Goal: Transaction & Acquisition: Book appointment/travel/reservation

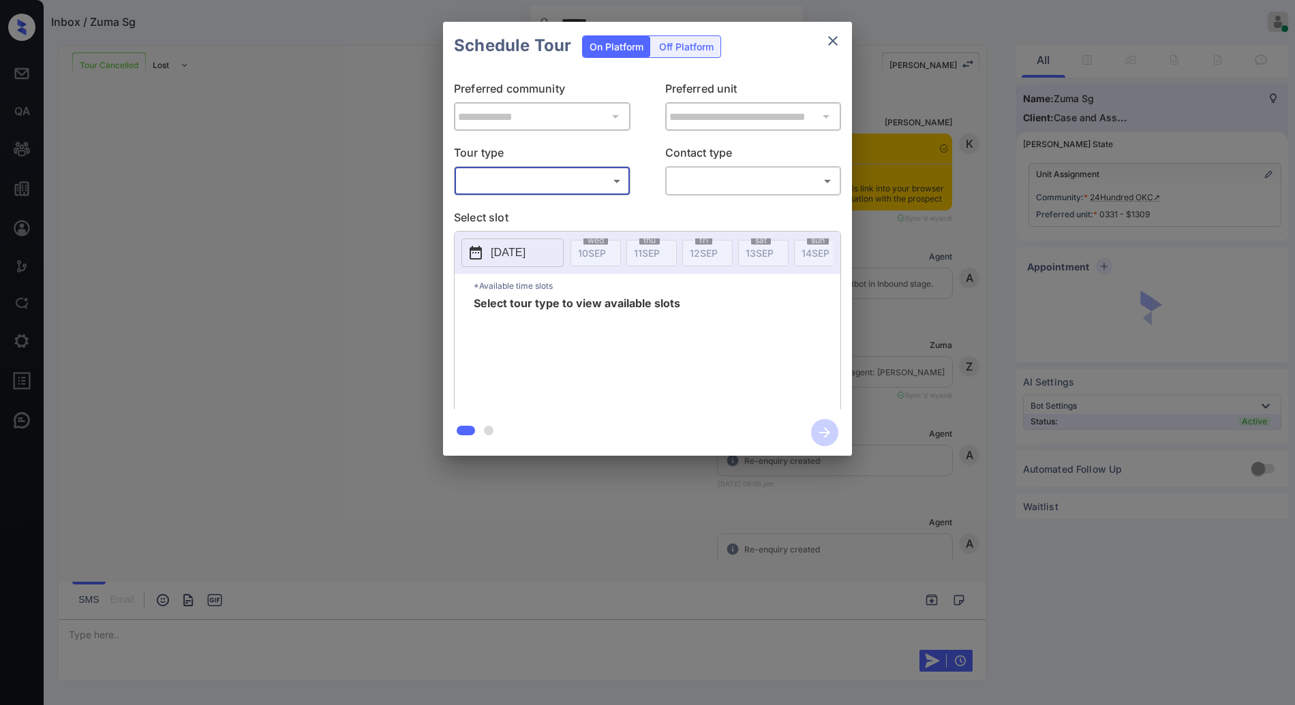
scroll to position [3591, 0]
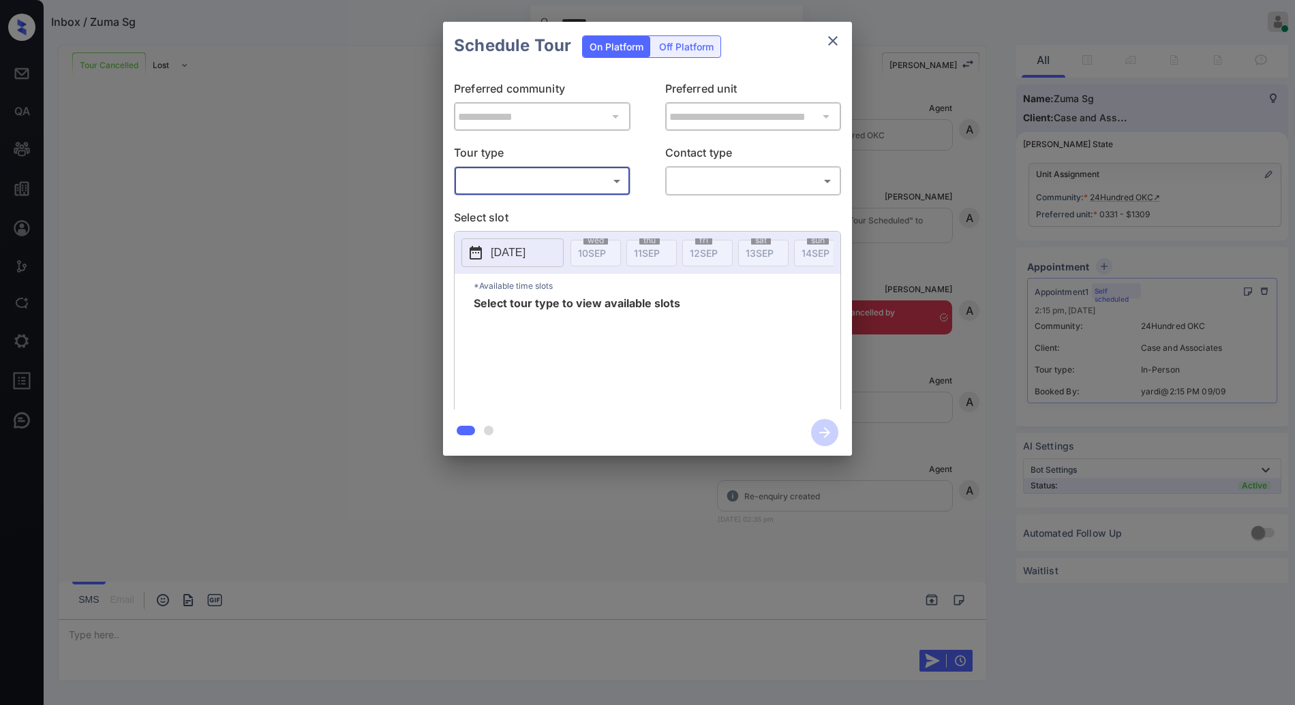
click at [604, 191] on body "Inbox / Zuma Sg ******* Anurag Kotwal Online Set yourself offline Set yourself …" at bounding box center [647, 352] width 1295 height 705
click at [597, 185] on div at bounding box center [647, 352] width 1295 height 705
click at [846, 38] on div "Schedule Tour On Platform Off Platform" at bounding box center [647, 46] width 409 height 48
click at [833, 41] on icon "close" at bounding box center [833, 41] width 16 height 16
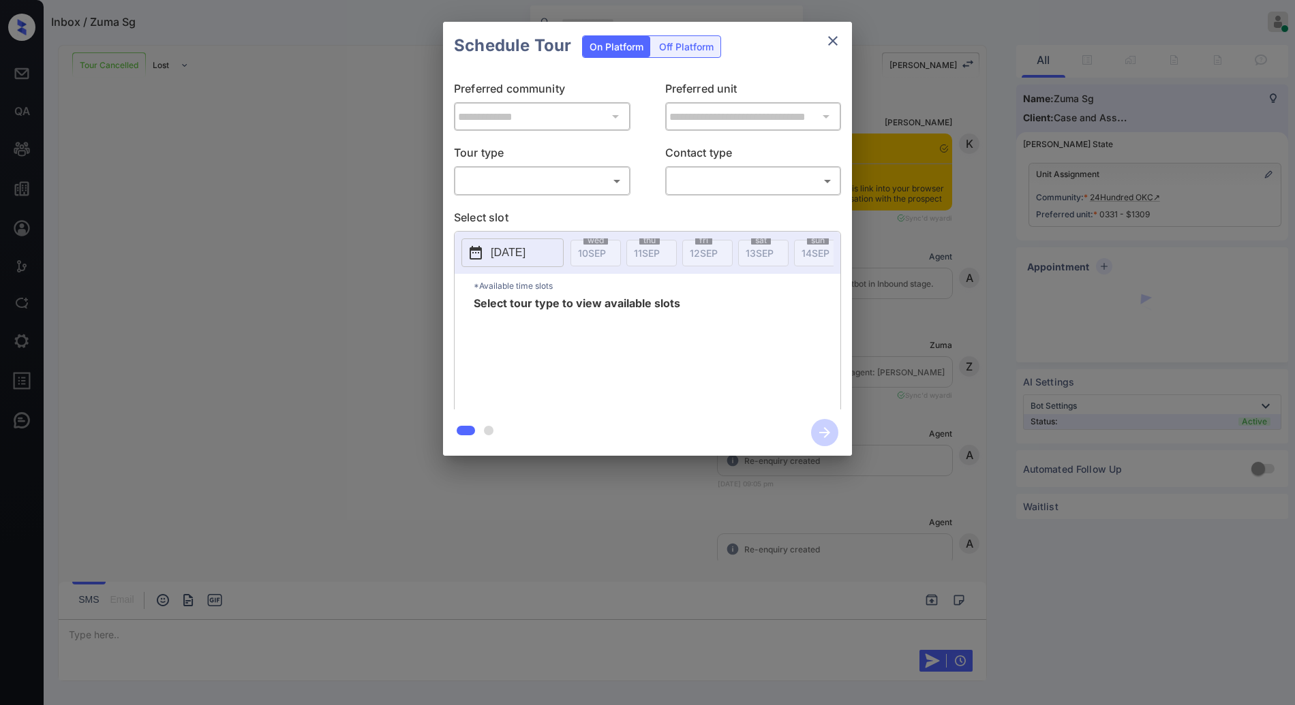
scroll to position [3591, 0]
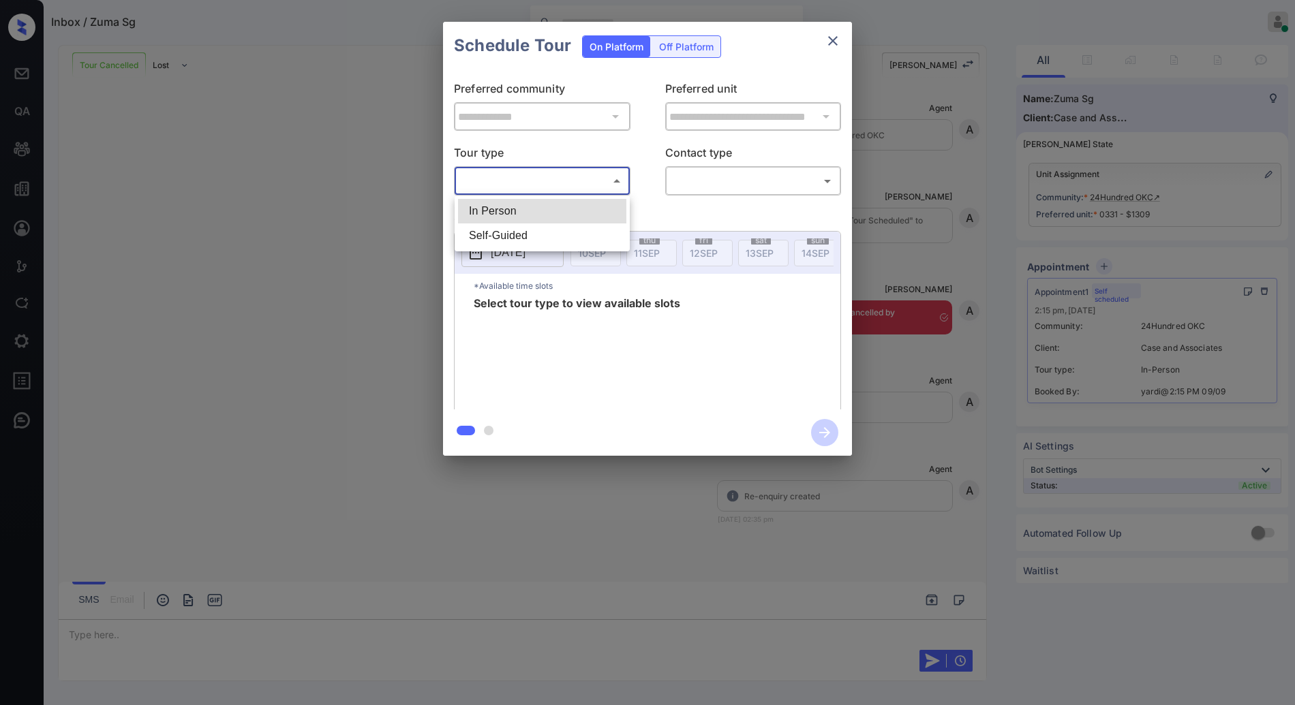
click at [589, 176] on body "Inbox / Zuma Sg [PERSON_NAME] Online Set yourself offline Set yourself on break…" at bounding box center [647, 352] width 1295 height 705
click at [583, 207] on li "In Person" at bounding box center [542, 211] width 168 height 25
type input "********"
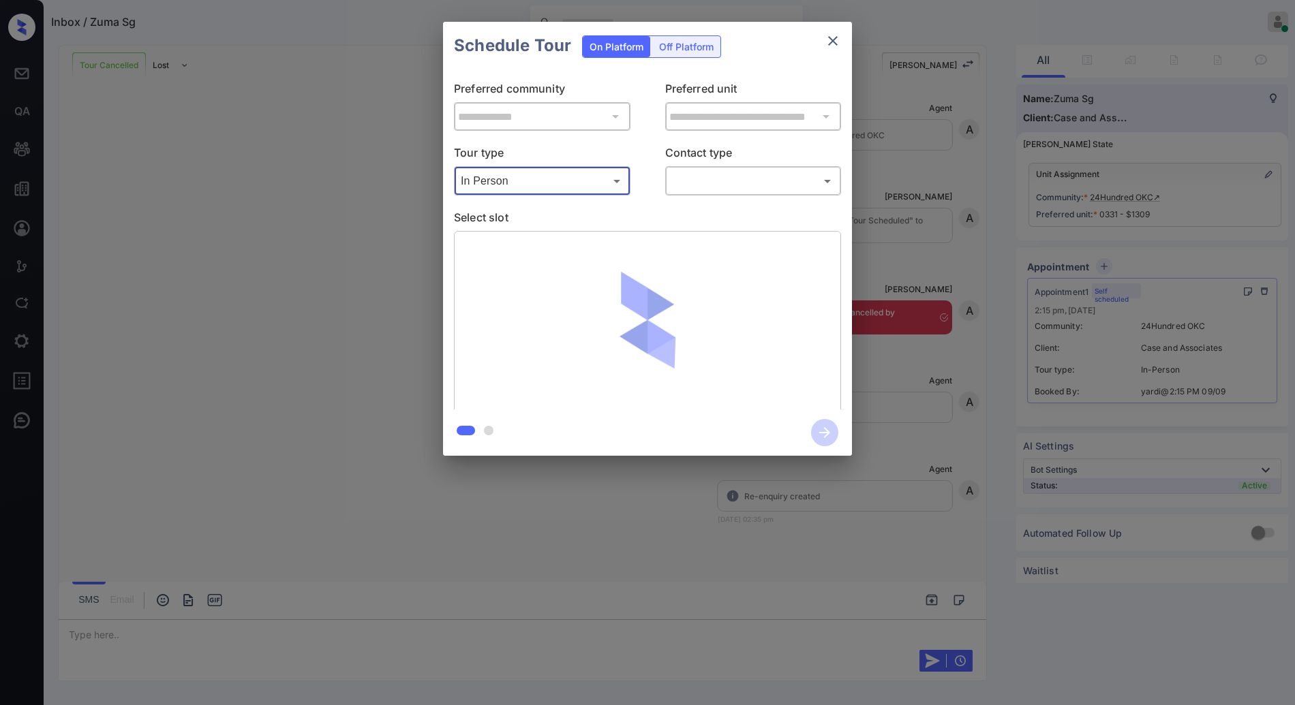
click at [719, 185] on body "Inbox / Zuma Sg [PERSON_NAME] Online Set yourself offline Set yourself on break…" at bounding box center [647, 352] width 1295 height 705
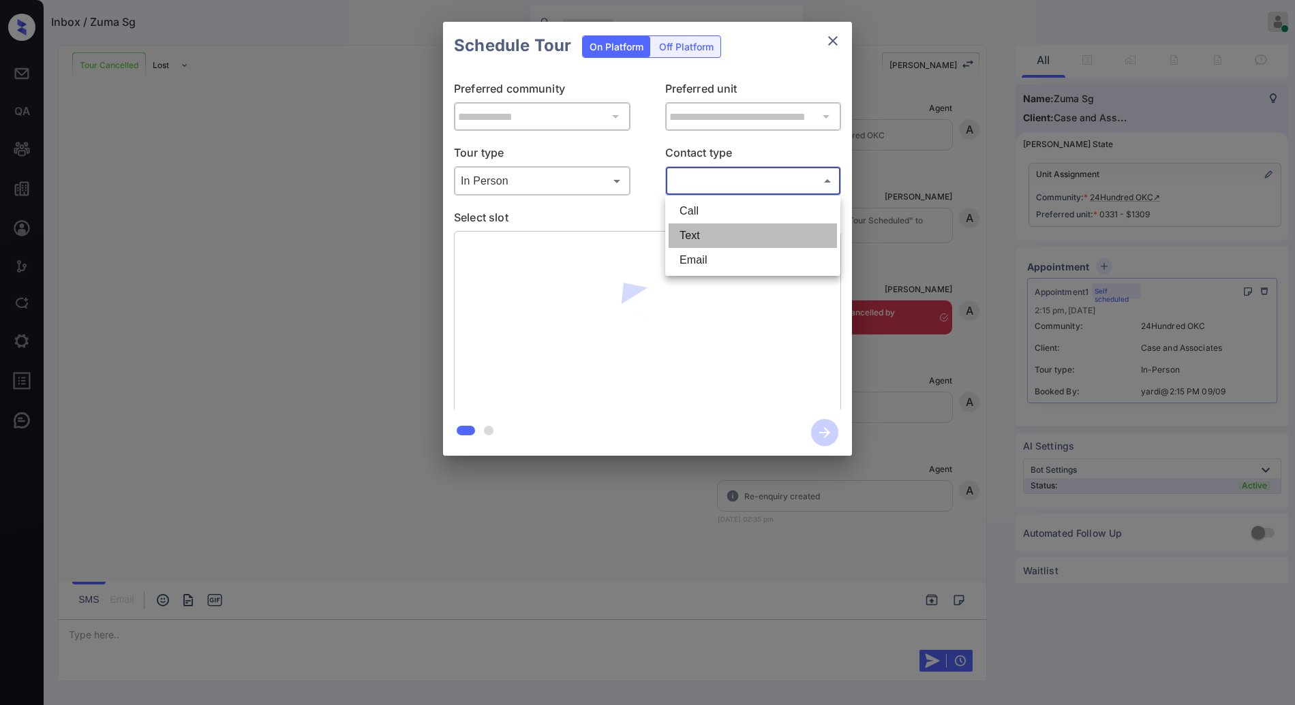
click at [724, 245] on li "Text" at bounding box center [753, 236] width 168 height 25
type input "****"
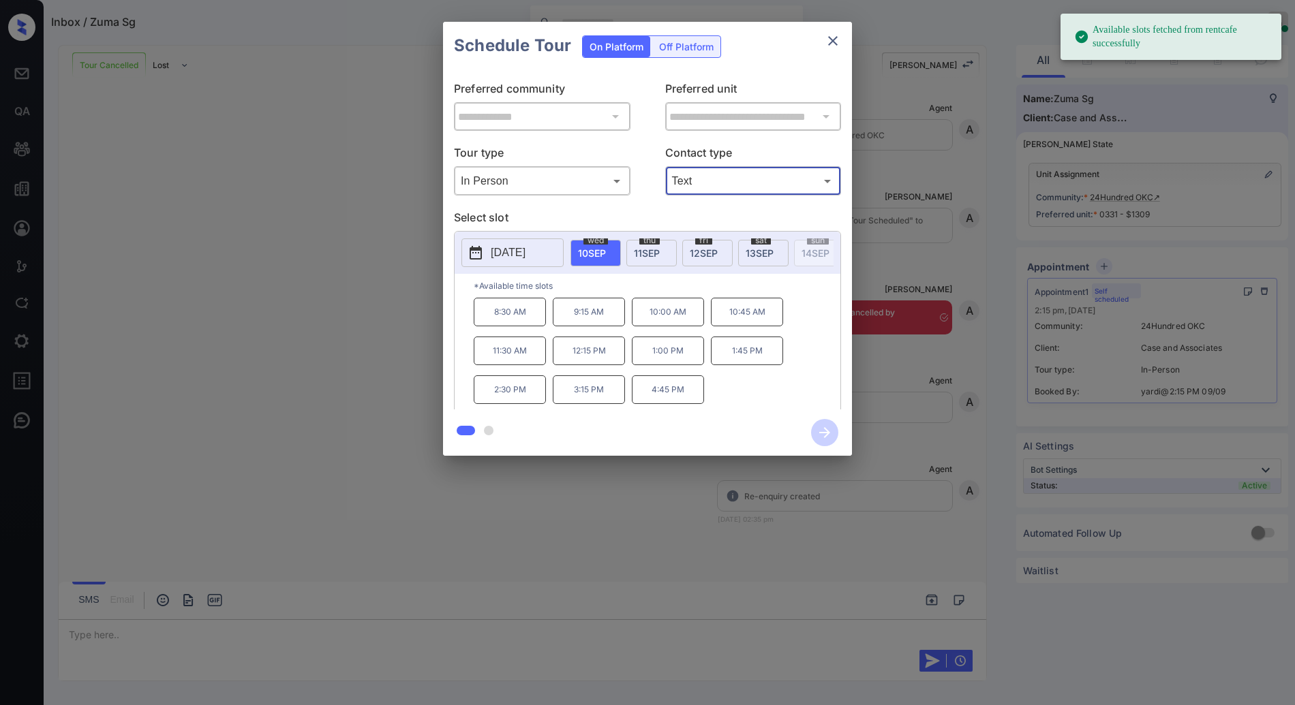
click at [692, 254] on span "12 SEP" at bounding box center [704, 253] width 28 height 12
click at [739, 324] on p "10:45 AM" at bounding box center [747, 312] width 72 height 29
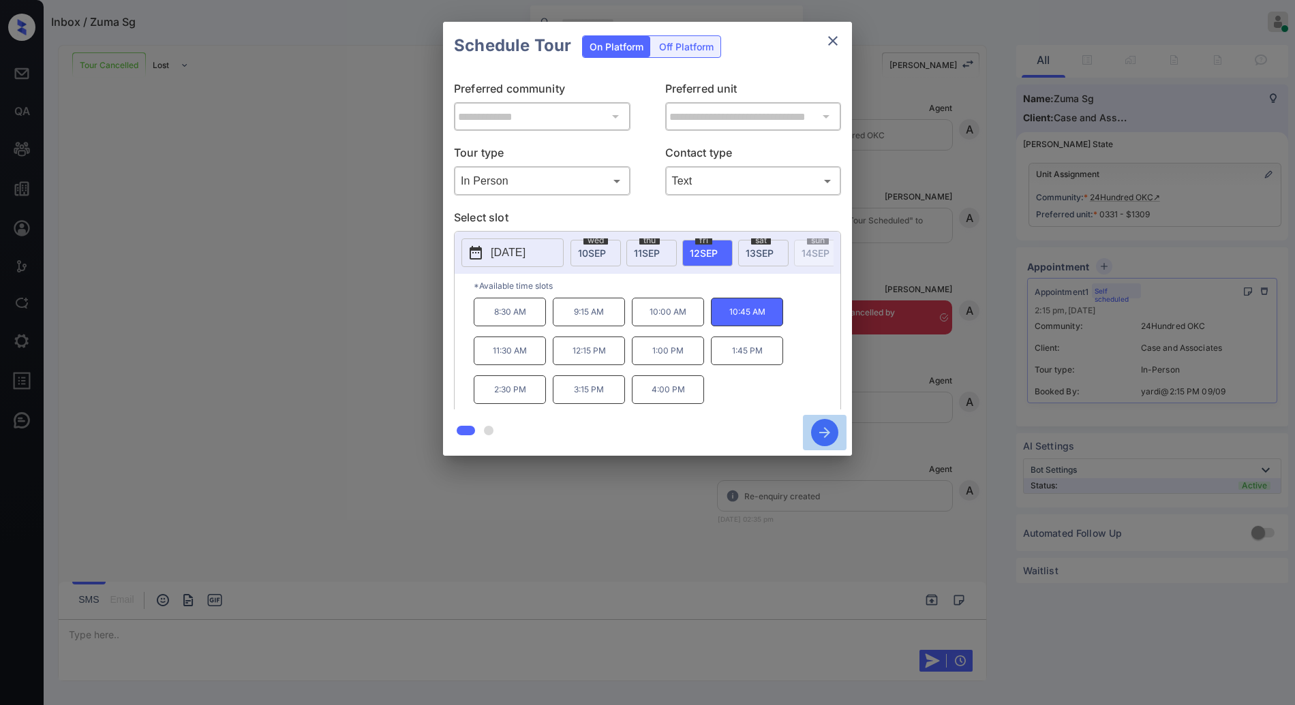
click at [827, 437] on icon "button" at bounding box center [824, 432] width 27 height 27
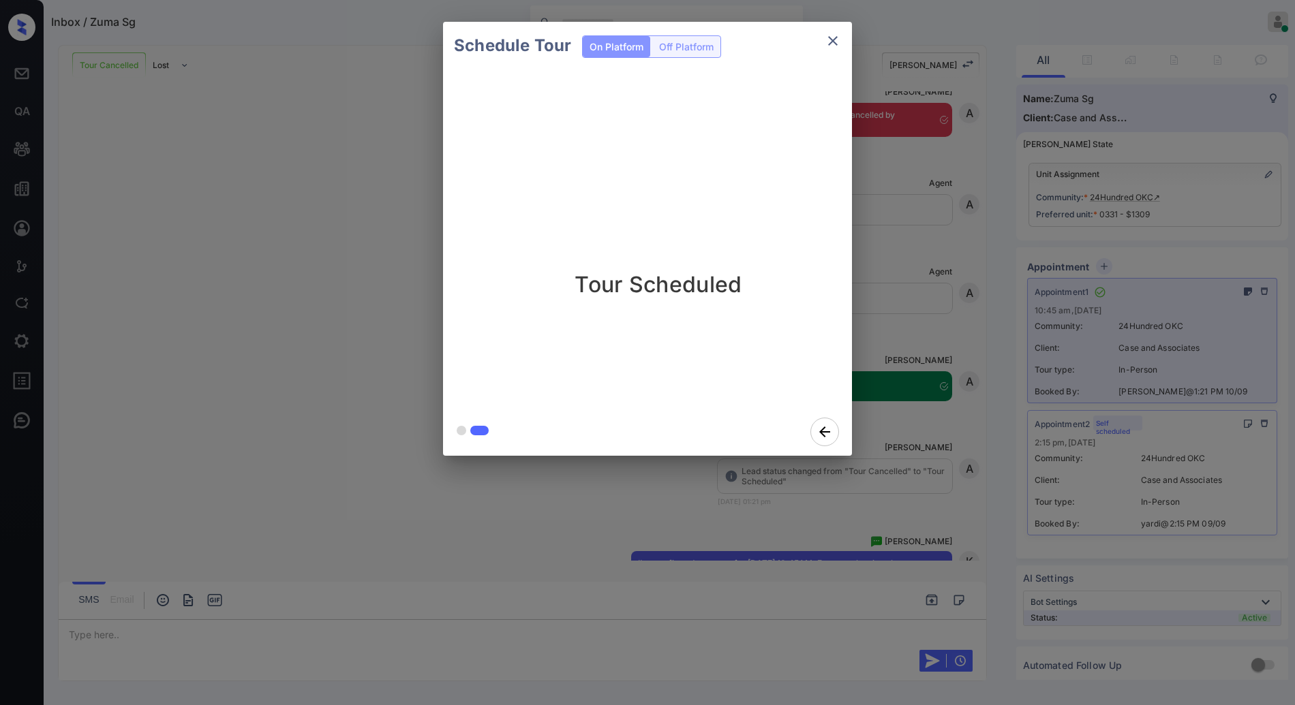
scroll to position [3882, 0]
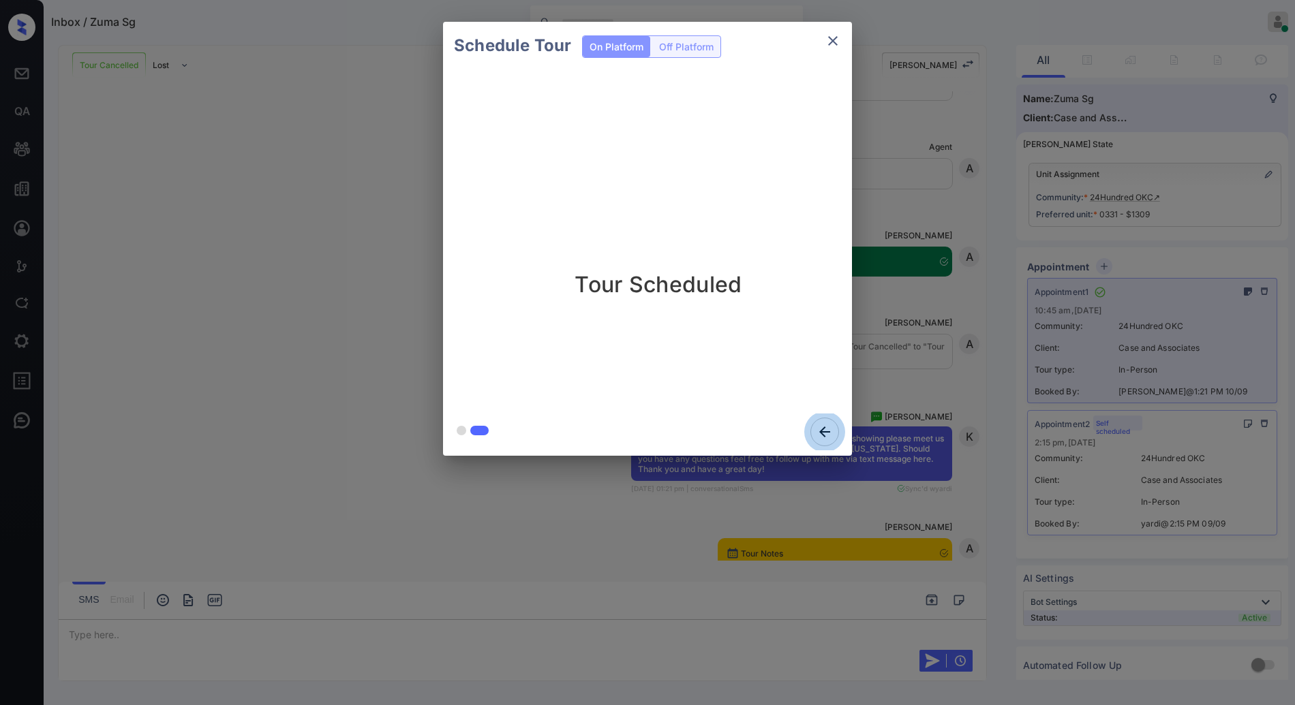
click at [823, 35] on button "close" at bounding box center [832, 40] width 27 height 27
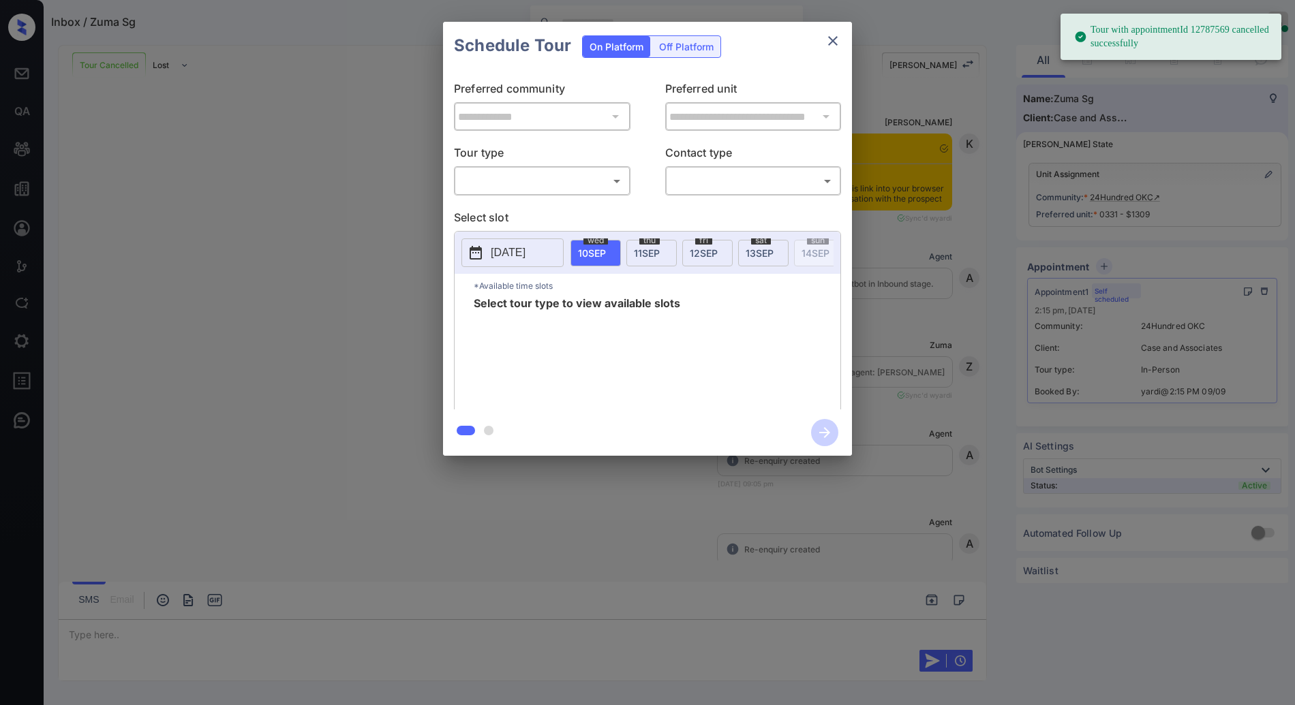
scroll to position [4330, 0]
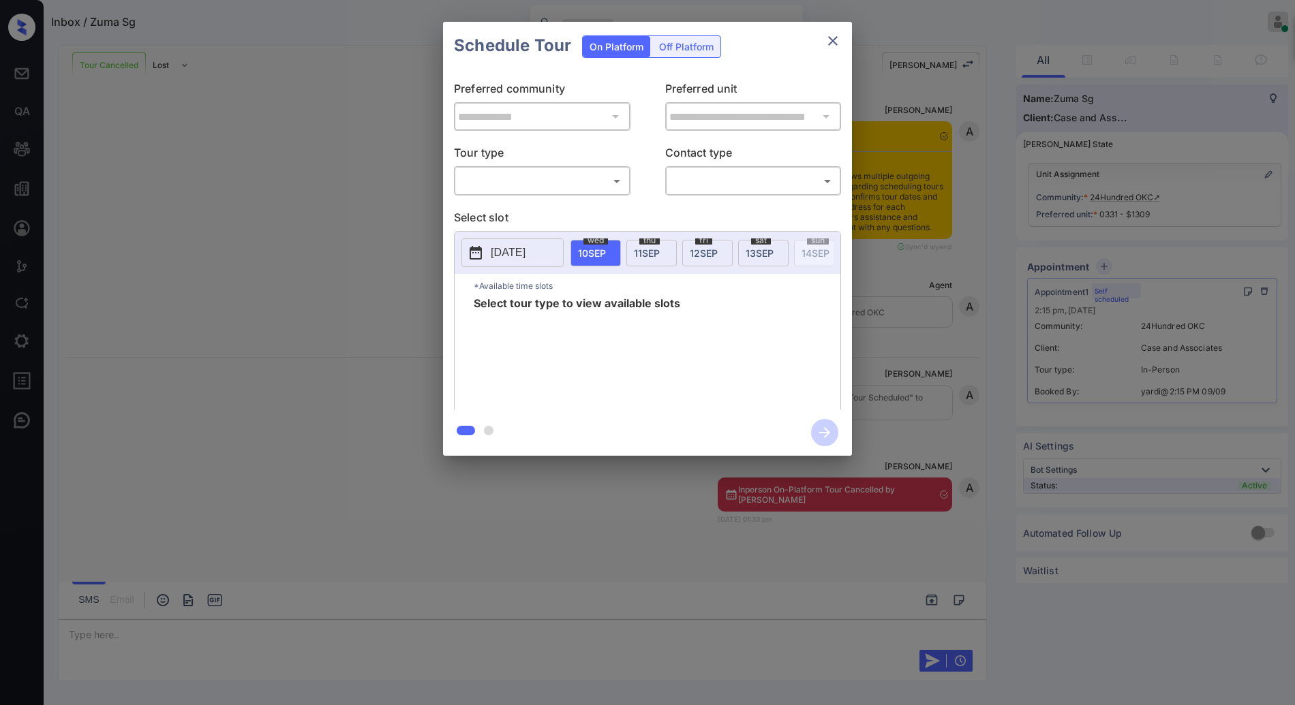
click at [572, 168] on div "​ ​" at bounding box center [542, 180] width 176 height 29
click at [571, 190] on body "Tour with appointmentId 12787569 cancelled successfully Inbox / Zuma Sg Anurag …" at bounding box center [647, 352] width 1295 height 705
click at [544, 197] on ul "In Person Self-Guided" at bounding box center [542, 224] width 175 height 56
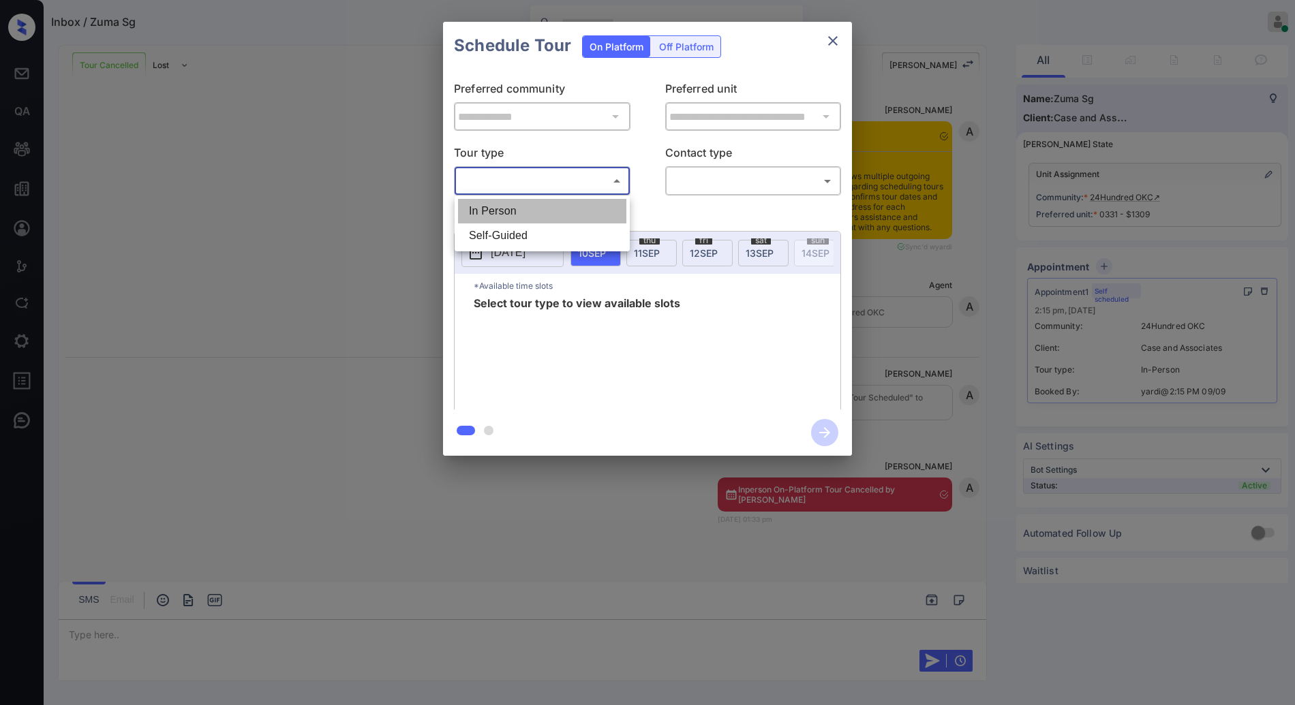
click at [543, 204] on li "In Person" at bounding box center [542, 211] width 168 height 25
type input "********"
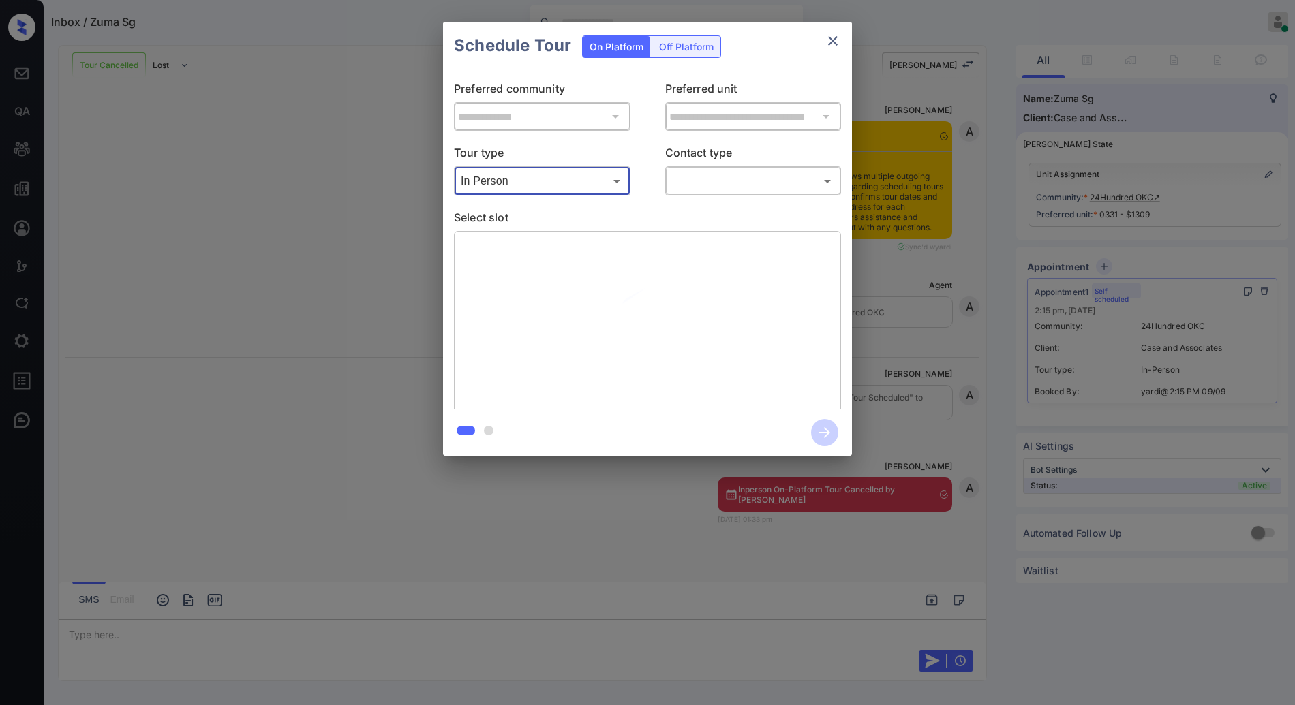
click at [784, 196] on div "**********" at bounding box center [647, 240] width 409 height 340
click at [786, 189] on body "Inbox / Zuma Sg [PERSON_NAME] Online Set yourself offline Set yourself on break…" at bounding box center [647, 352] width 1295 height 705
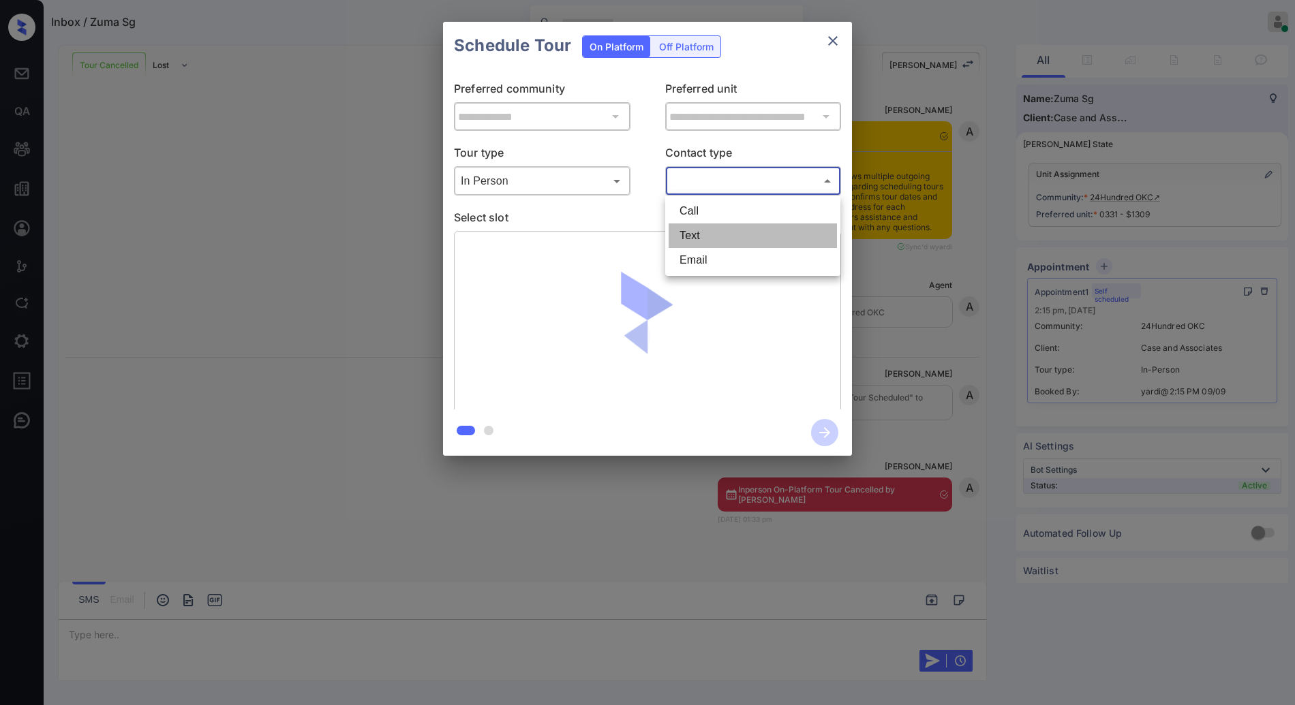
click at [767, 230] on li "Text" at bounding box center [753, 236] width 168 height 25
type input "****"
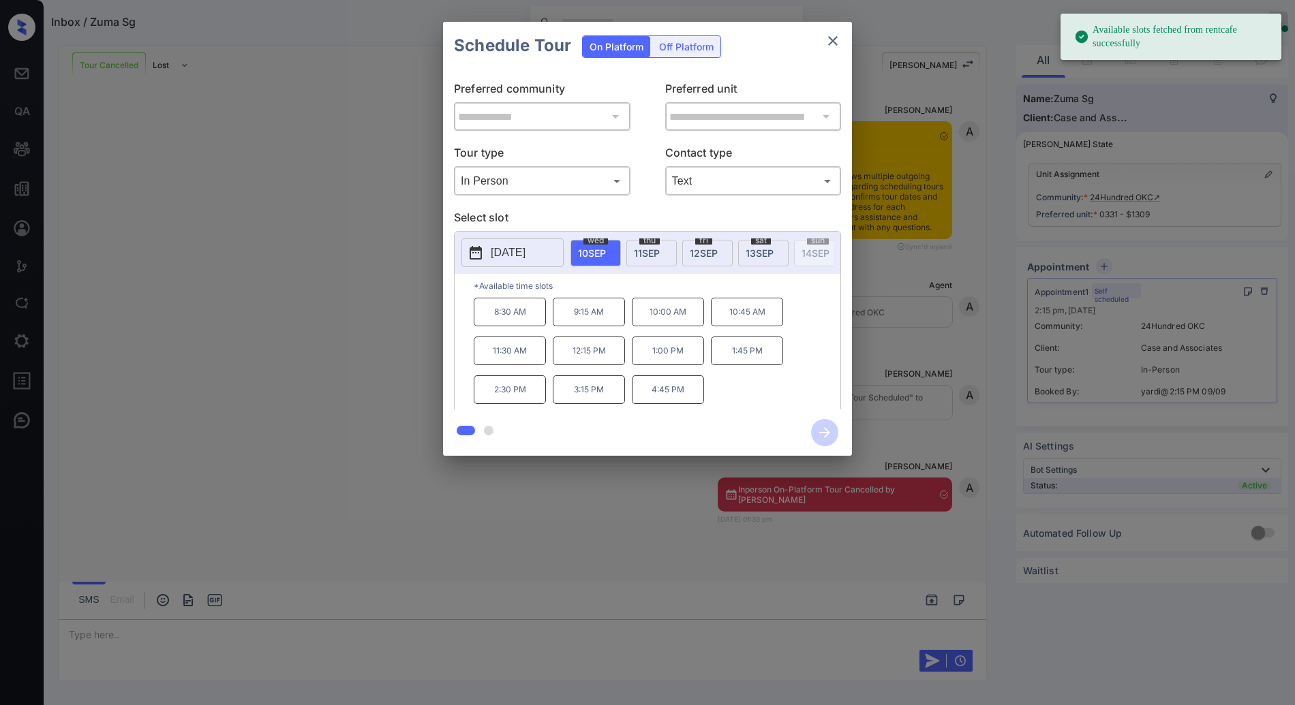
click at [711, 249] on span "12 SEP" at bounding box center [704, 253] width 28 height 12
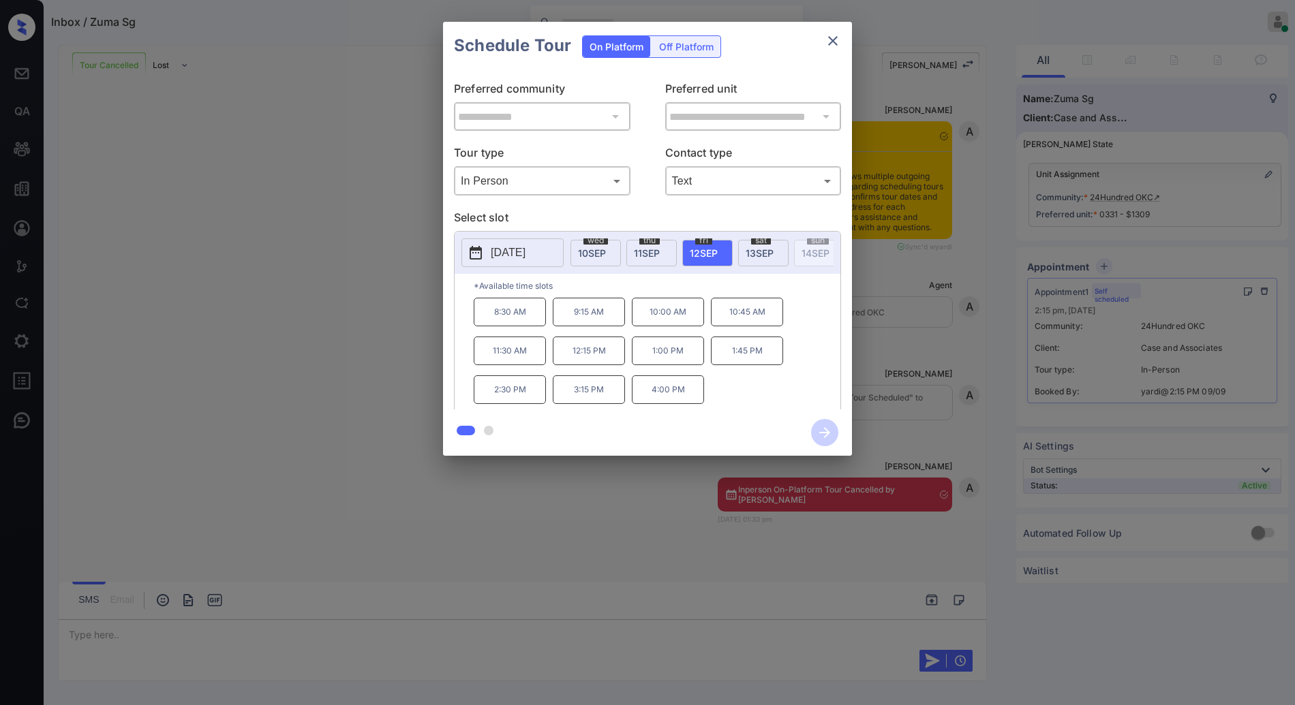
click at [756, 326] on p "10:45 AM" at bounding box center [747, 312] width 72 height 29
click at [817, 425] on icon "button" at bounding box center [824, 432] width 27 height 27
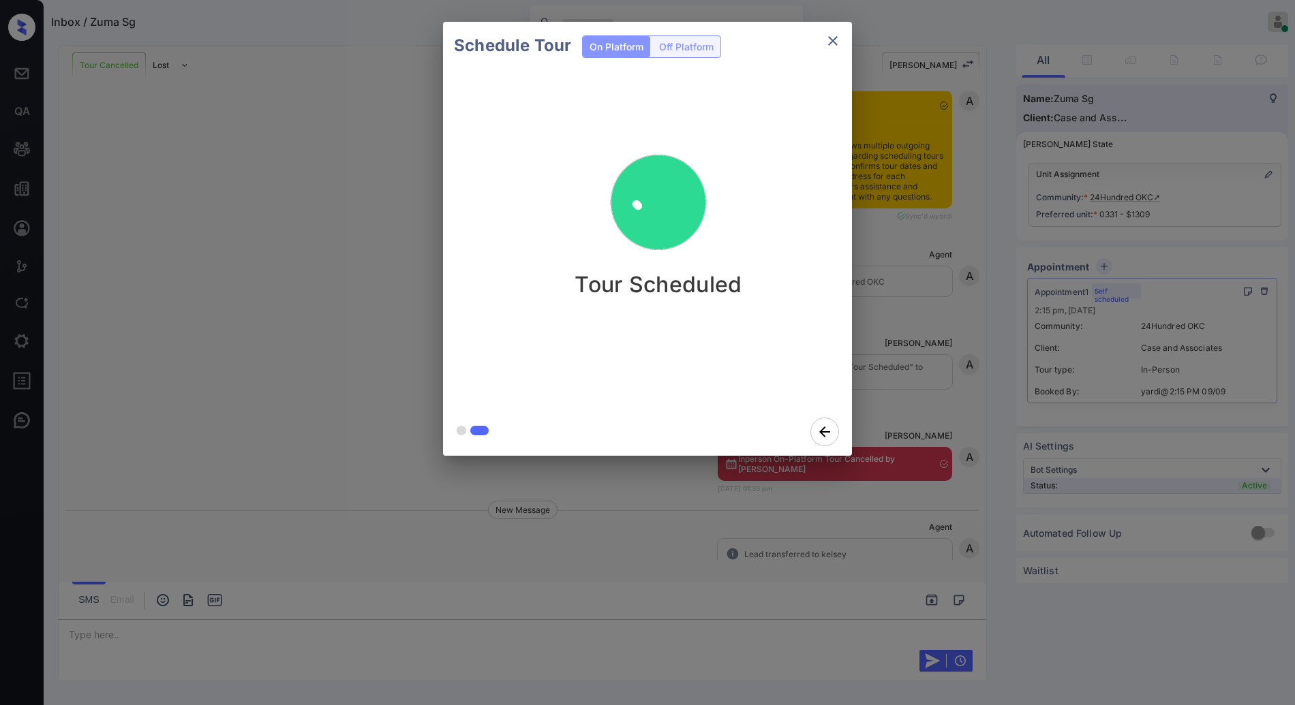
scroll to position [4419, 0]
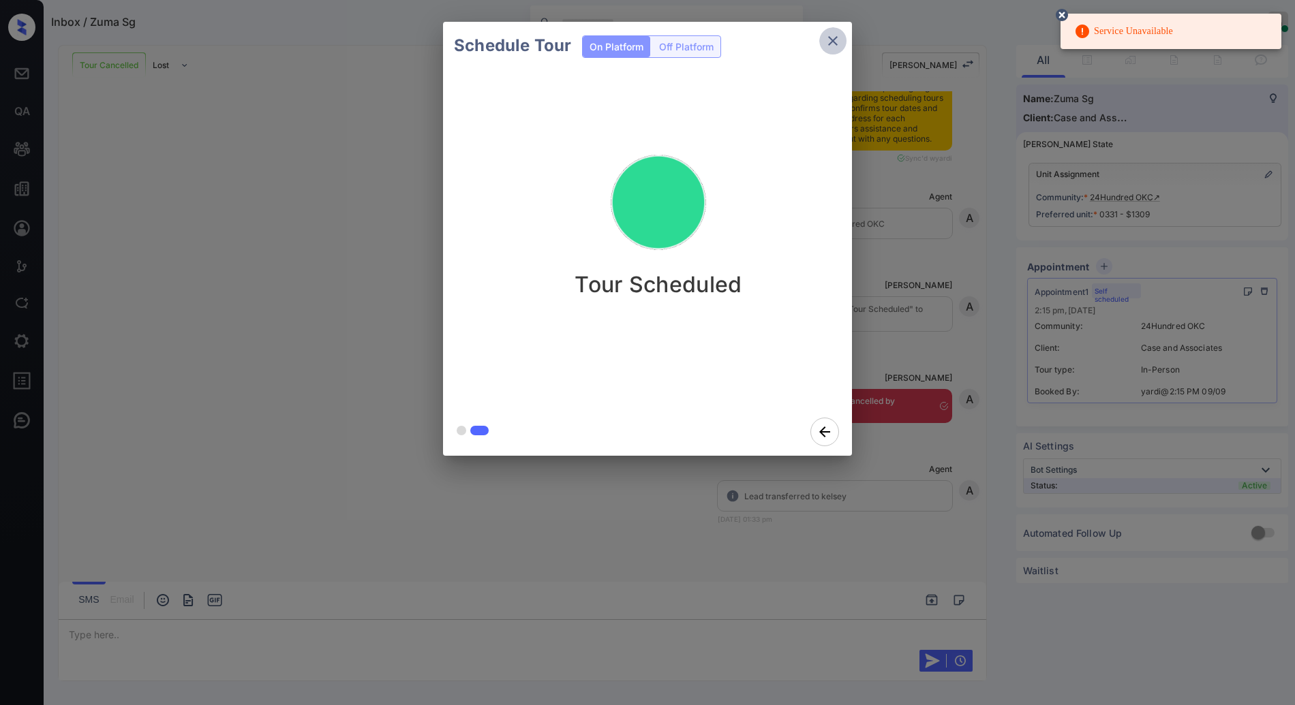
click at [824, 36] on button "close" at bounding box center [832, 40] width 27 height 27
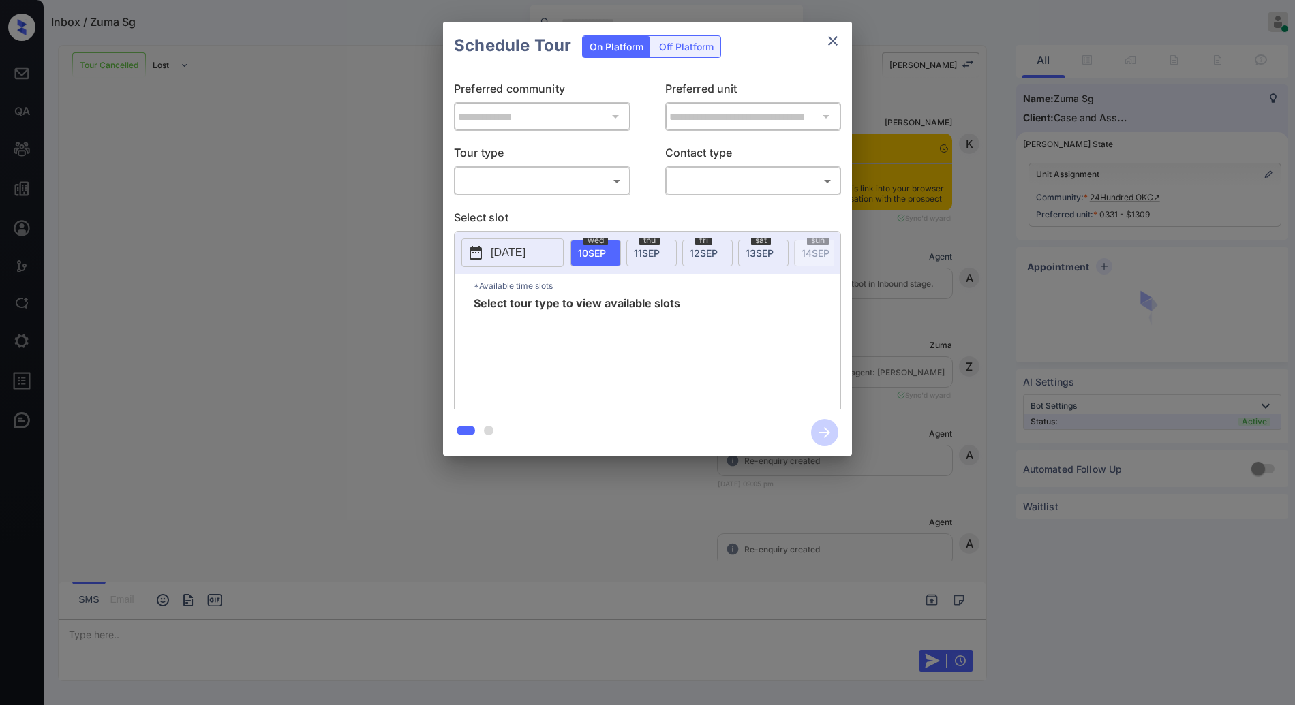
scroll to position [4419, 0]
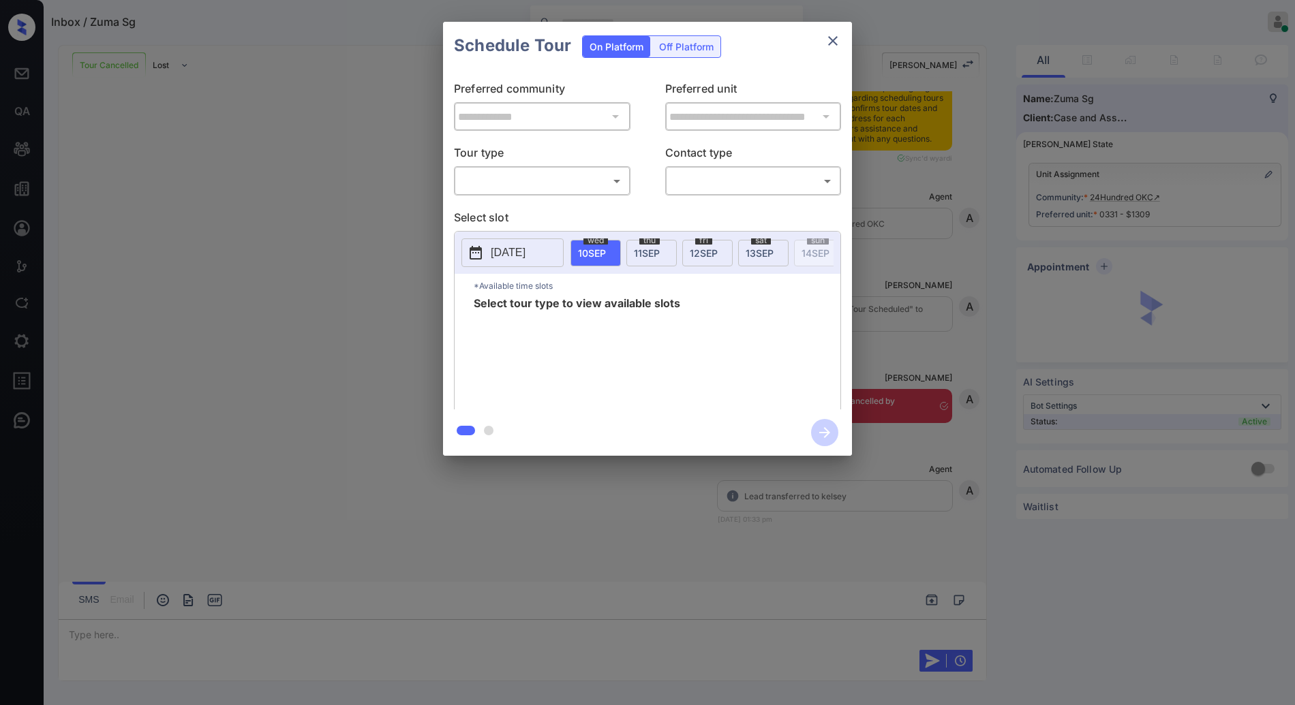
click at [592, 182] on body "Inbox / Zuma Sg [PERSON_NAME] Online Set yourself offline Set yourself on break…" at bounding box center [647, 352] width 1295 height 705
click at [585, 203] on li "In Person" at bounding box center [542, 211] width 168 height 25
type input "********"
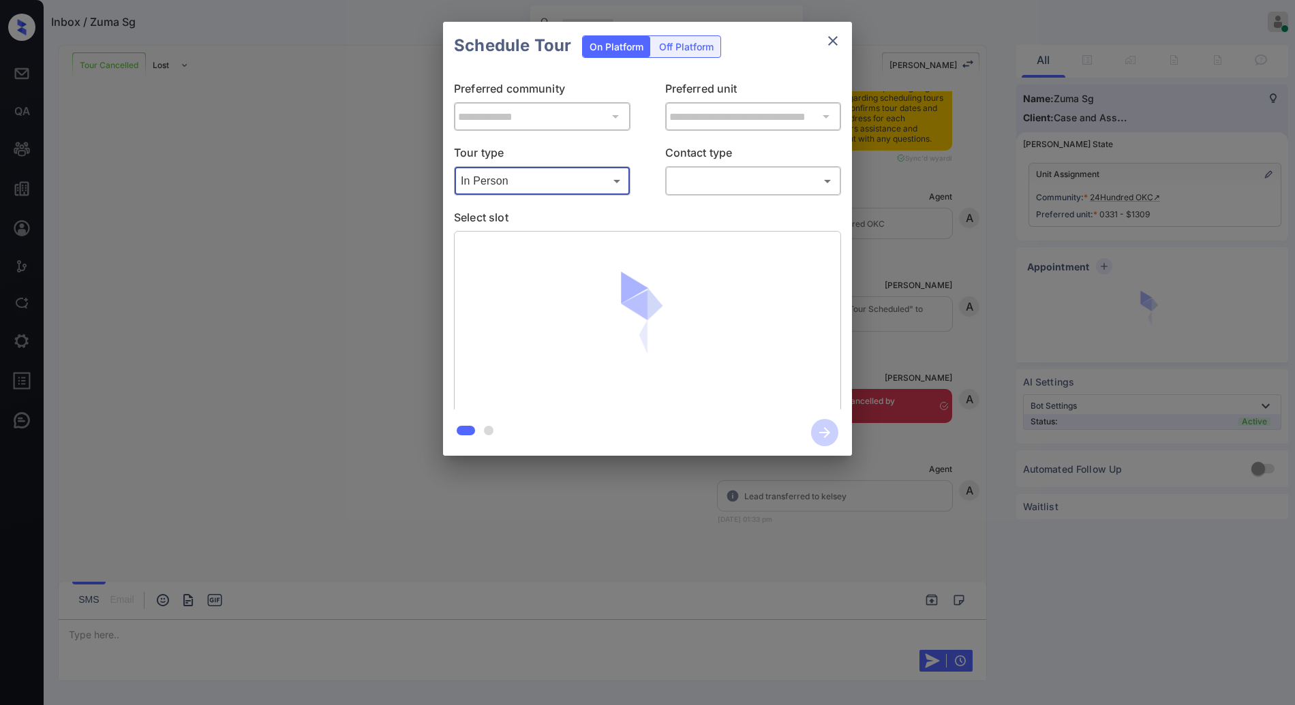
click at [739, 181] on body "Inbox / Zuma Sg [PERSON_NAME] Online Set yourself offline Set yourself on break…" at bounding box center [647, 352] width 1295 height 705
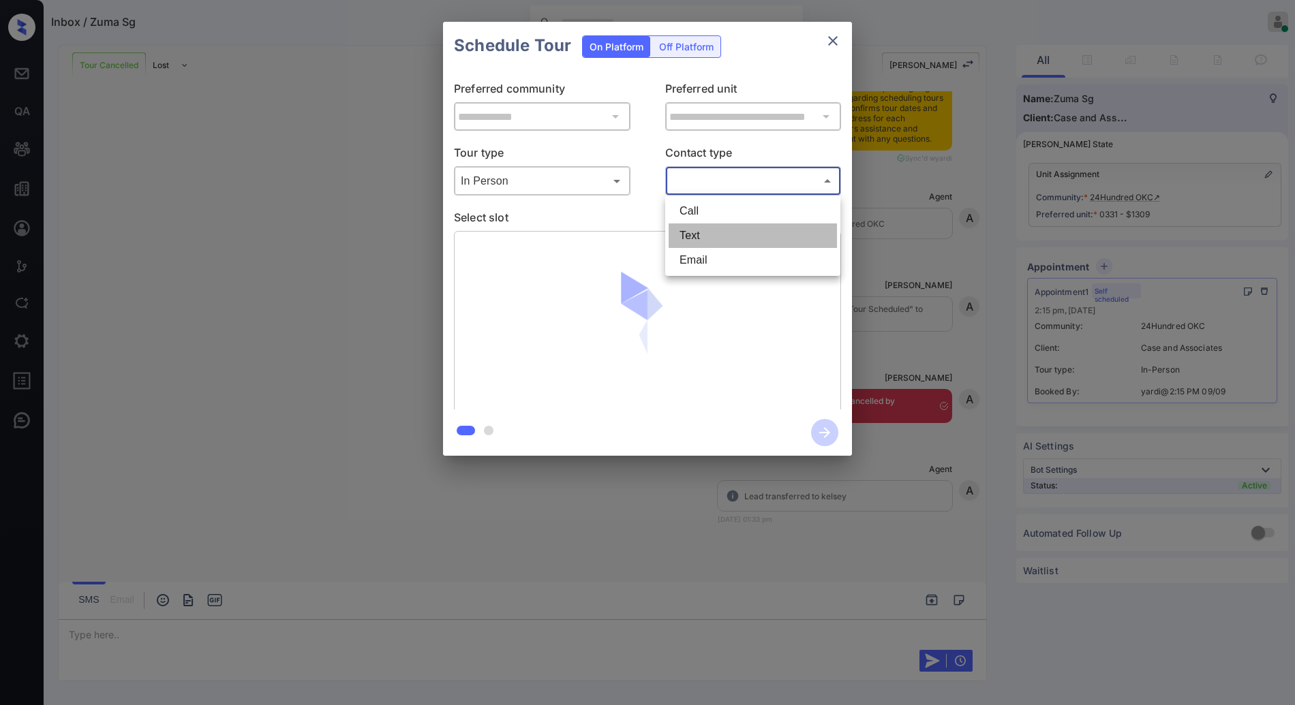
click at [752, 236] on li "Text" at bounding box center [753, 236] width 168 height 25
type input "****"
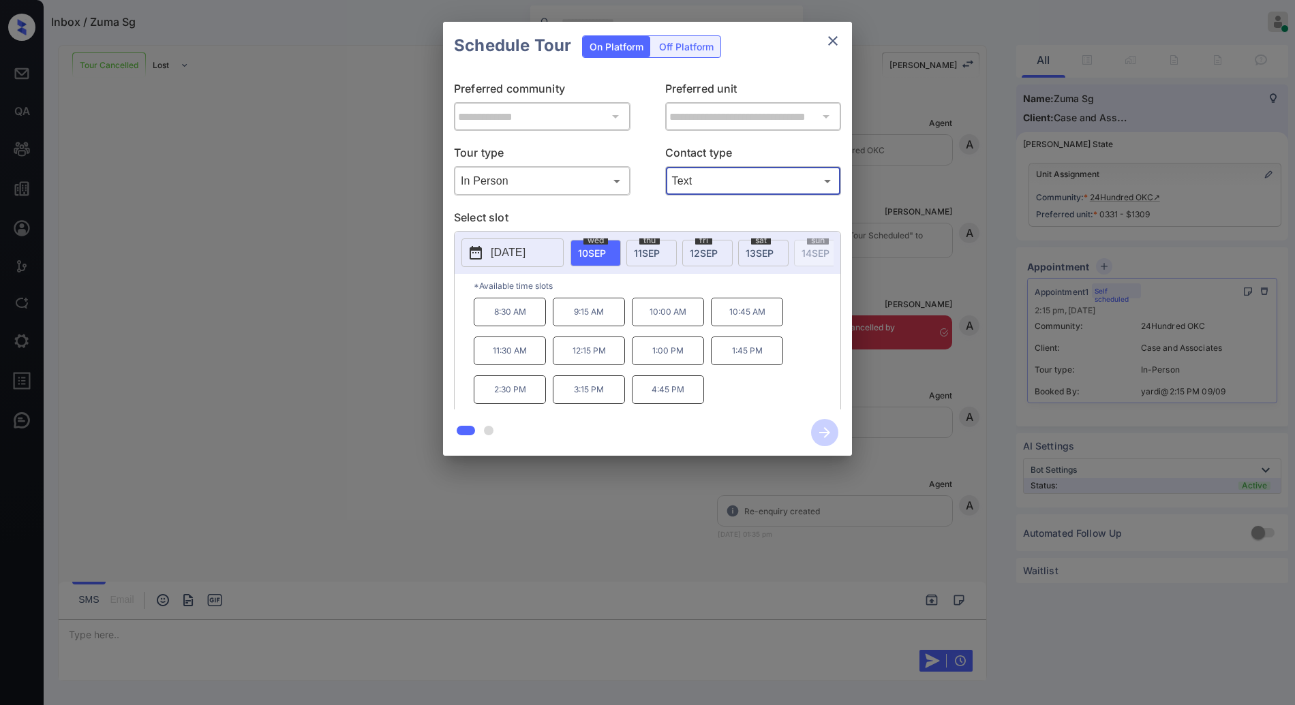
scroll to position [4507, 0]
click at [732, 245] on div "[DATE]" at bounding box center [707, 253] width 50 height 27
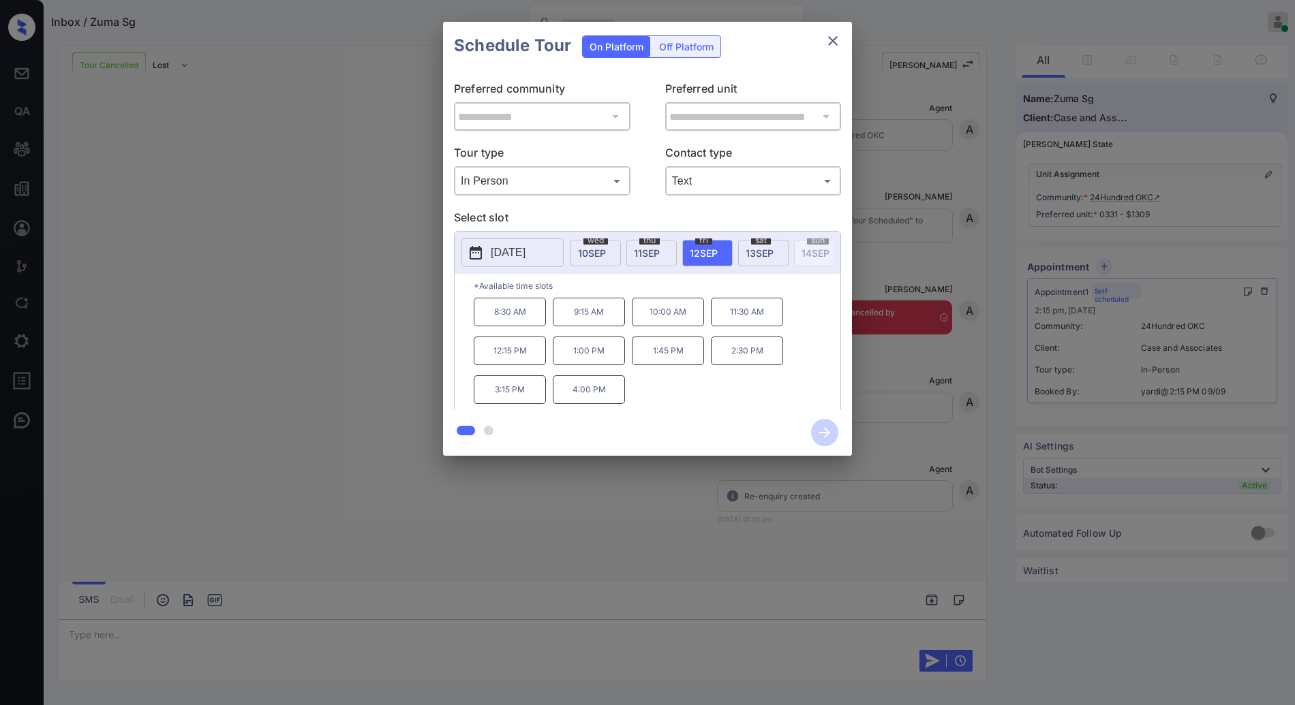
click at [745, 358] on p "2:30 PM" at bounding box center [747, 351] width 72 height 29
click at [825, 431] on icon "button" at bounding box center [824, 432] width 27 height 27
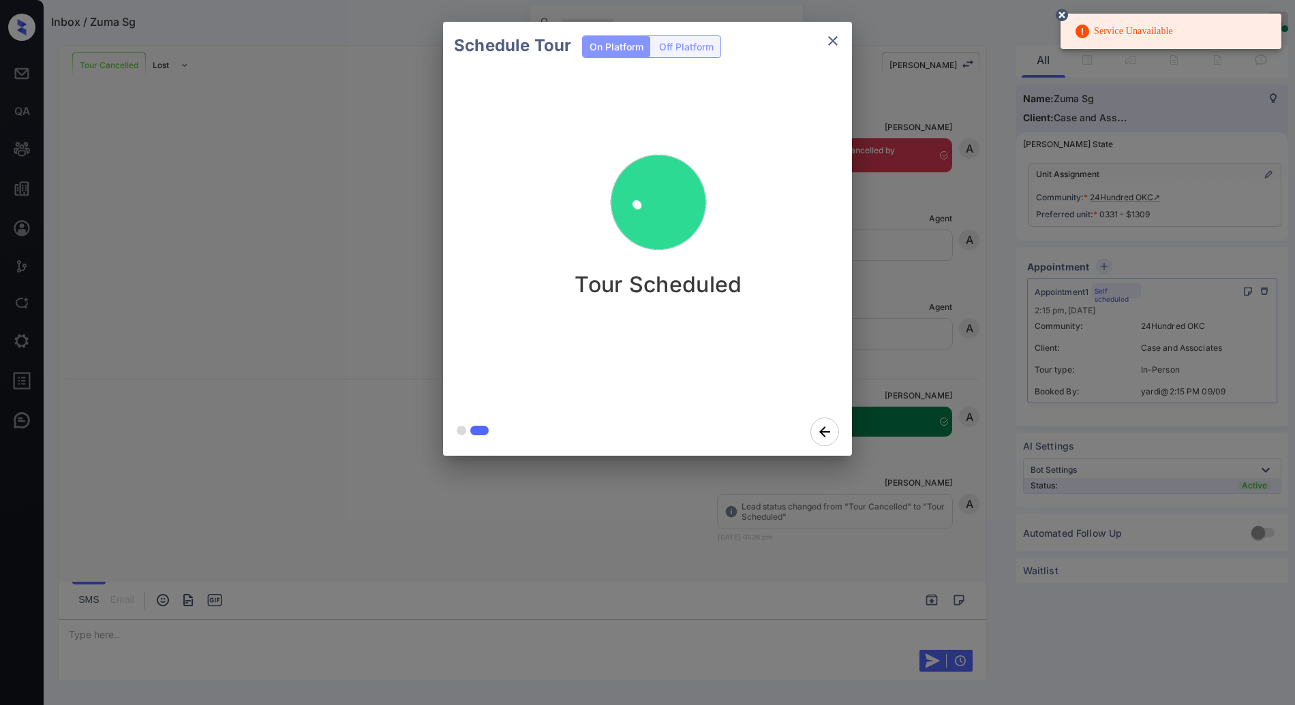
scroll to position [4687, 0]
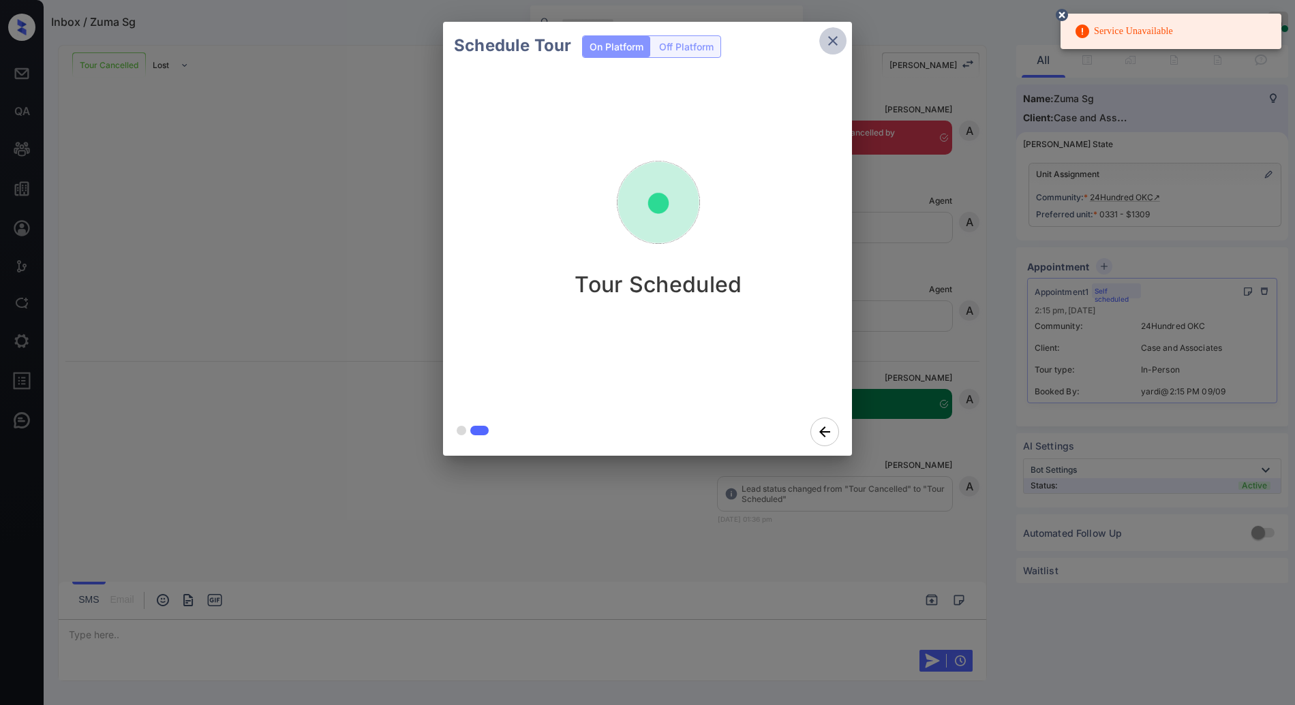
click at [833, 44] on icon "close" at bounding box center [833, 41] width 16 height 16
